Goal: Transaction & Acquisition: Purchase product/service

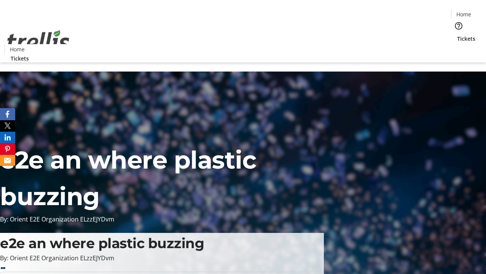
click at [458, 35] on span "Tickets" at bounding box center [467, 39] width 18 height 8
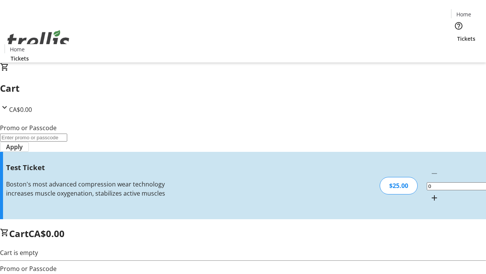
click at [430, 193] on mat-icon "Increment by one" at bounding box center [434, 197] width 9 height 9
type input "1"
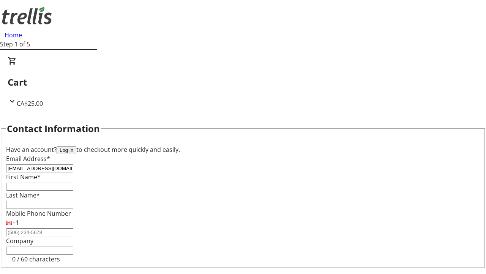
type input "[EMAIL_ADDRESS][DOMAIN_NAME]"
type input "[PERSON_NAME]"
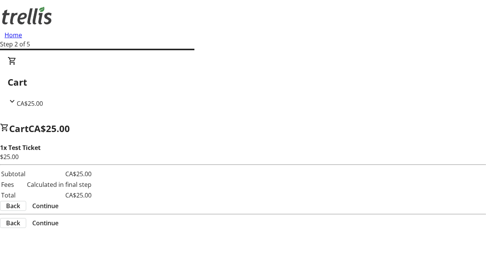
click at [59, 201] on span "Continue" at bounding box center [45, 205] width 26 height 9
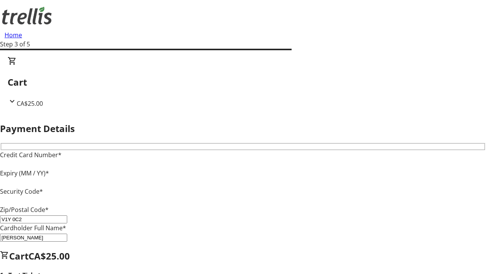
type input "V1Y 0C2"
